Goal: Transaction & Acquisition: Purchase product/service

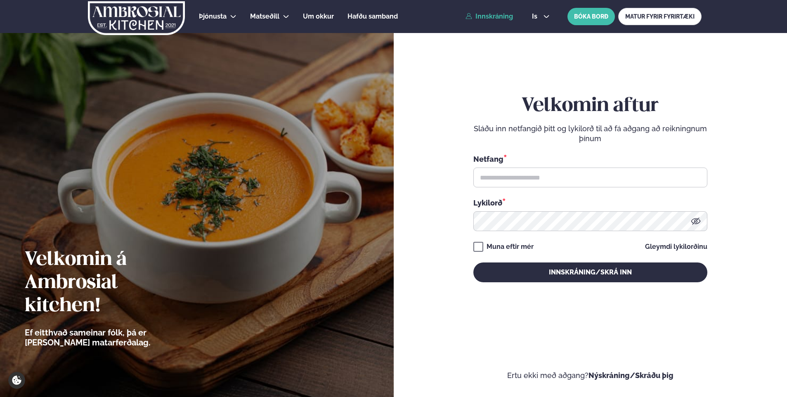
click at [488, 16] on link "Innskráning" at bounding box center [488, 16] width 47 height 7
click at [498, 175] on input "text" at bounding box center [590, 177] width 234 height 20
type input "**********"
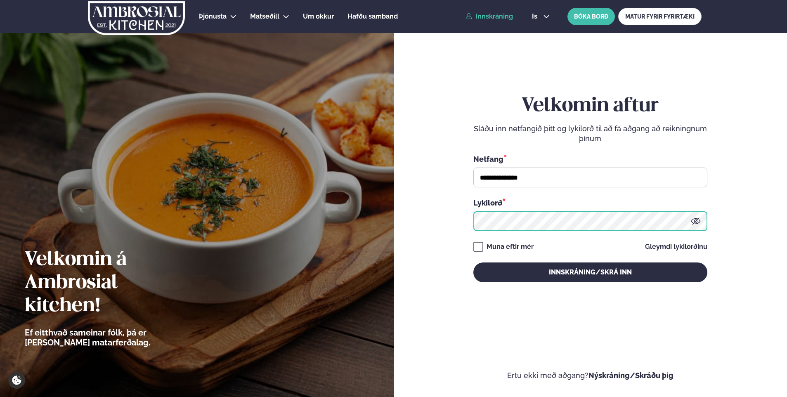
click at [473, 262] on button "Innskráning/Skrá inn" at bounding box center [590, 272] width 234 height 20
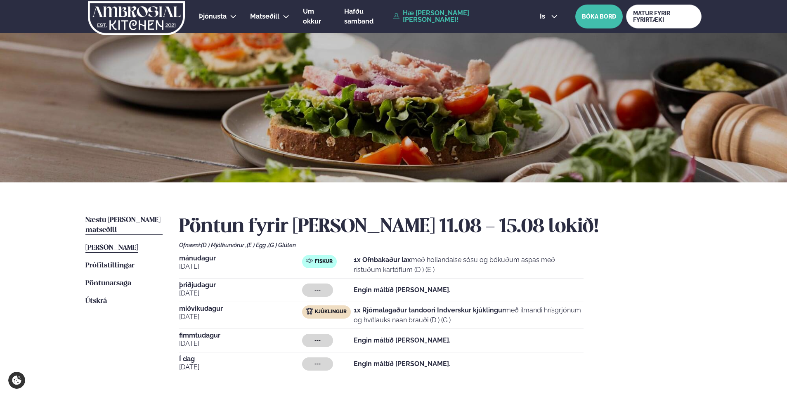
click at [127, 222] on span "Næstu [PERSON_NAME] matseðill" at bounding box center [122, 225] width 75 height 17
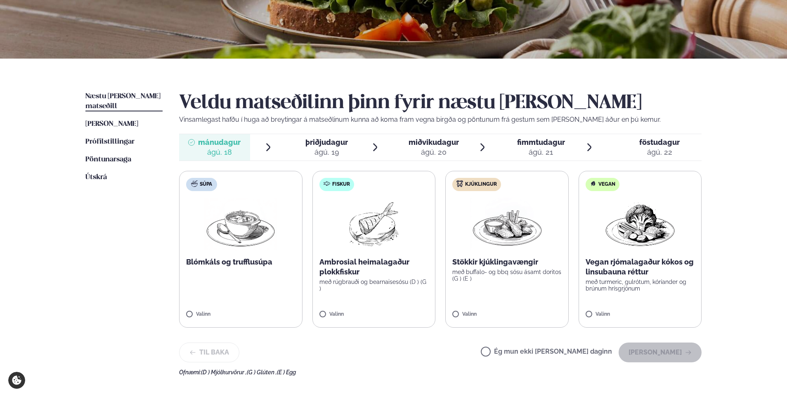
scroll to position [165, 0]
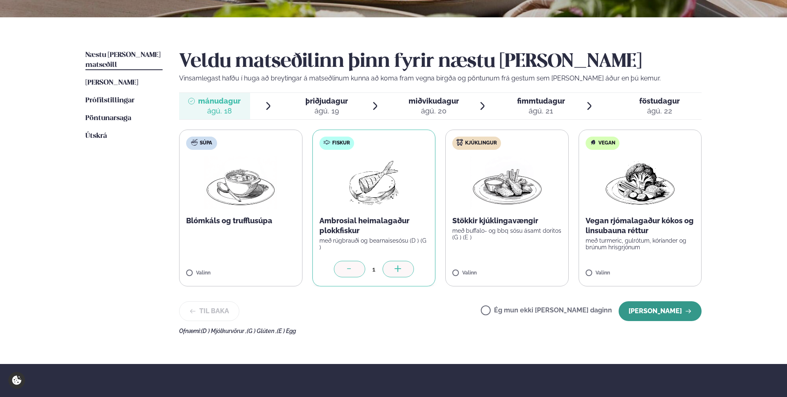
click at [648, 309] on button "[PERSON_NAME]" at bounding box center [659, 311] width 83 height 20
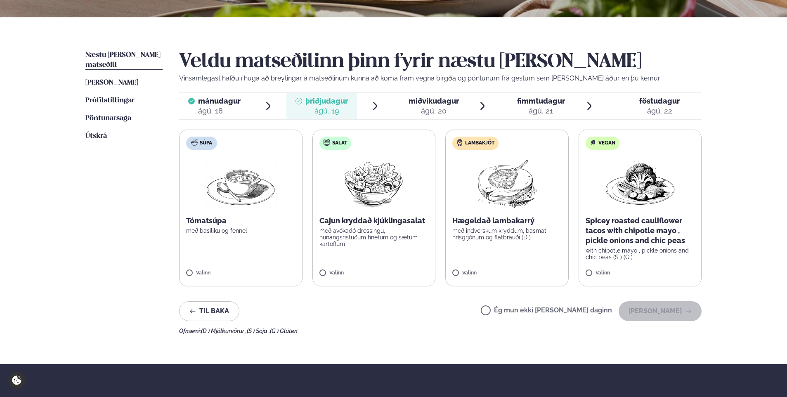
click at [429, 111] on div "ágú. 20" at bounding box center [433, 111] width 50 height 10
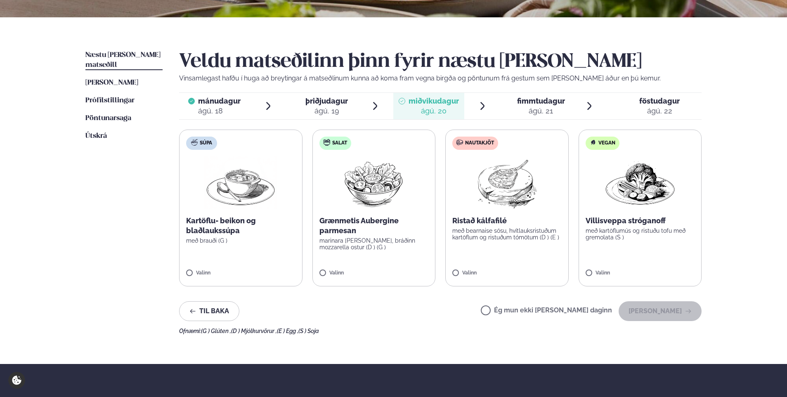
click at [493, 257] on label "Nautakjöt Ristað kálfafilé með bearnaise sósu, hvítlauksristuðum kartöflum og r…" at bounding box center [506, 208] width 123 height 157
click at [654, 316] on button "[PERSON_NAME]" at bounding box center [659, 311] width 83 height 20
